Goal: Task Accomplishment & Management: Complete application form

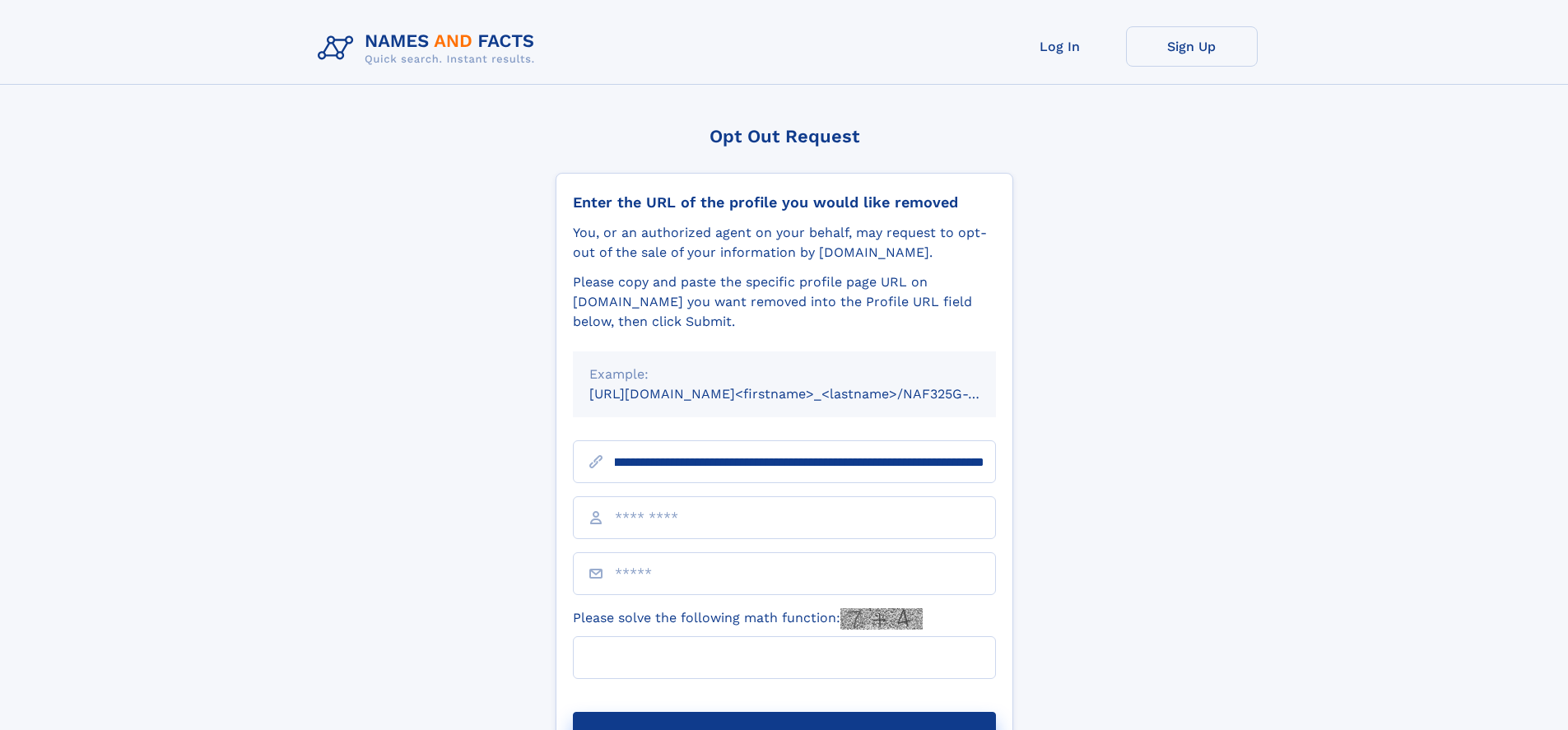
scroll to position [0, 188]
type input "**********"
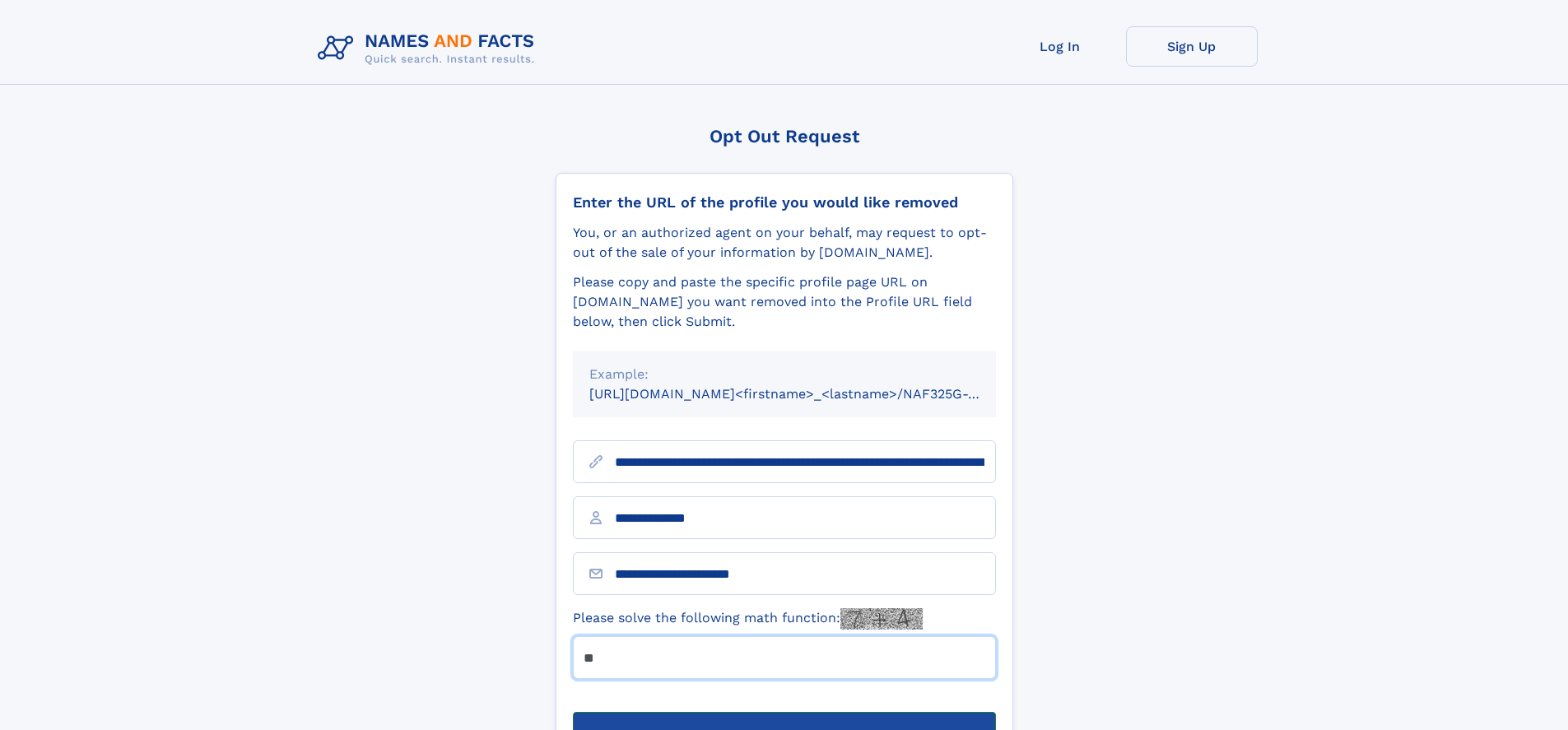
type input "**"
click at [784, 712] on button "Submit Opt Out Request" at bounding box center [784, 738] width 423 height 53
